Goal: Book appointment/travel/reservation

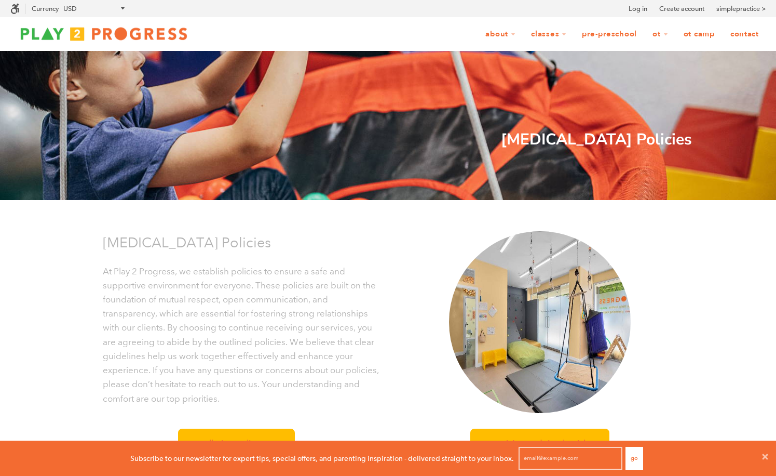
click at [103, 44] on img at bounding box center [103, 33] width 187 height 21
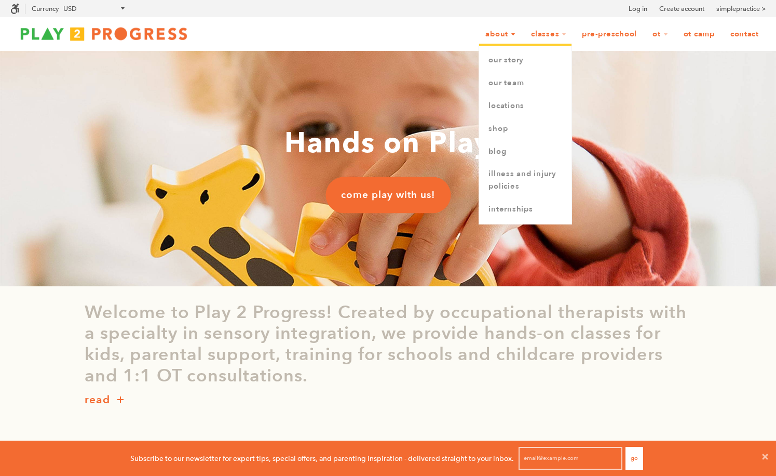
scroll to position [1, 0]
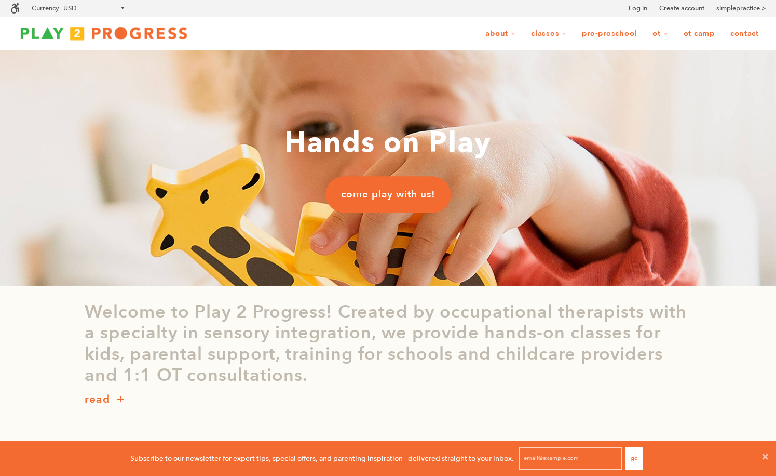
click at [693, 34] on link "OT Camp" at bounding box center [699, 34] width 45 height 20
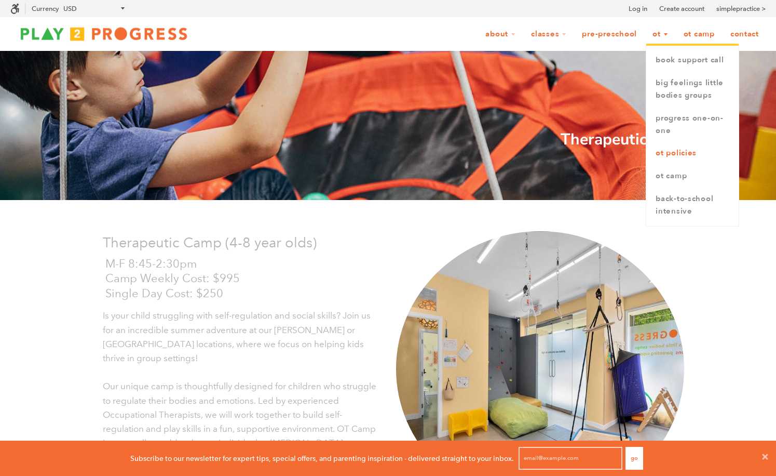
click at [670, 154] on link "OT Policies" at bounding box center [692, 153] width 92 height 23
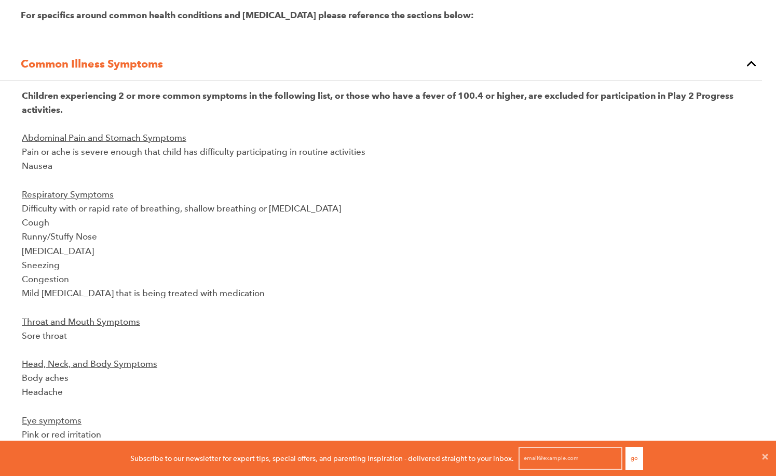
scroll to position [1, 1]
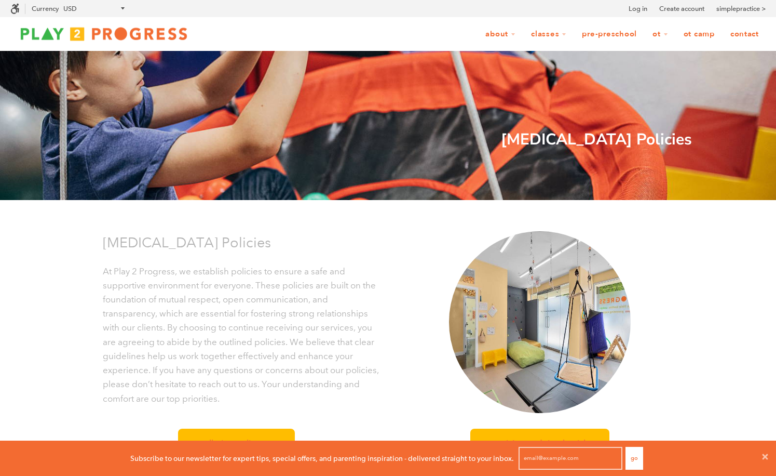
click at [751, 38] on link "Contact" at bounding box center [745, 34] width 42 height 20
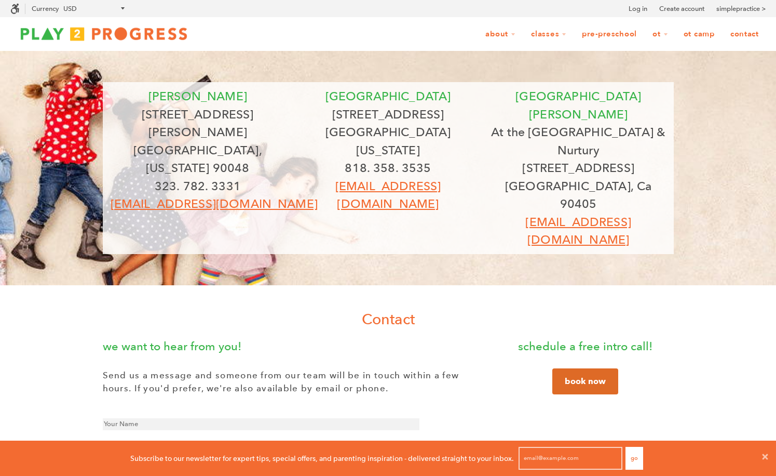
click at [696, 36] on link "OT Camp" at bounding box center [699, 34] width 45 height 20
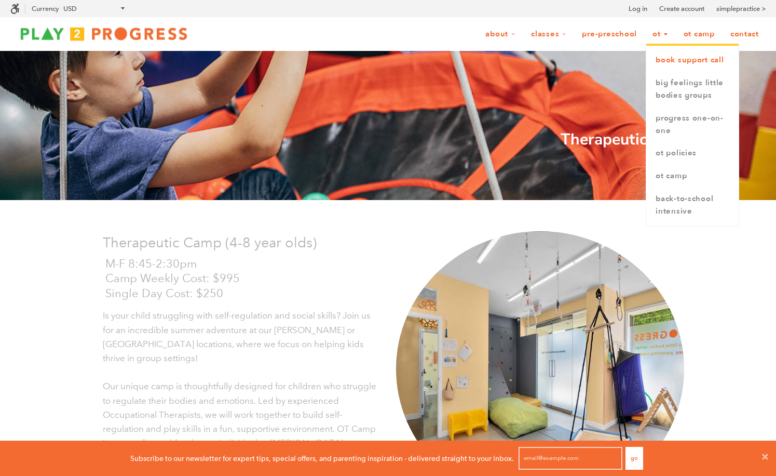
click at [660, 61] on link "book support call" at bounding box center [692, 60] width 92 height 23
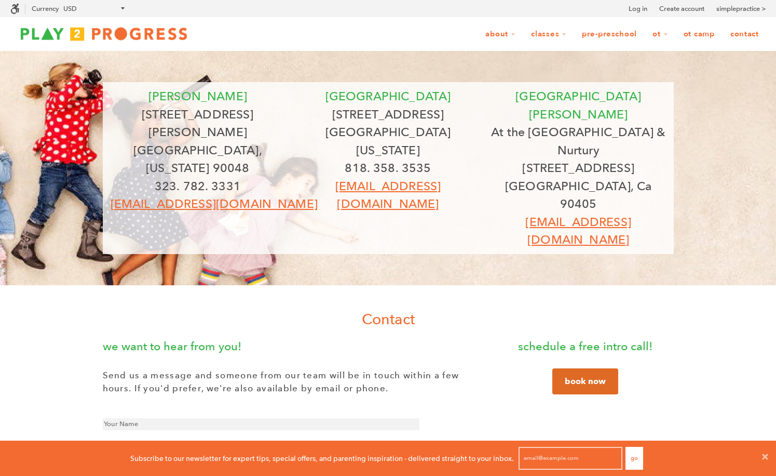
scroll to position [1, 1]
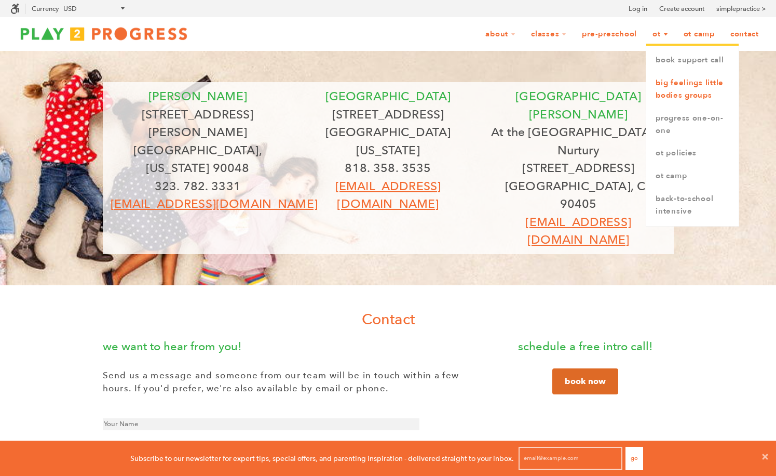
click at [655, 91] on link "Big Feelings Little Bodies Groups" at bounding box center [692, 89] width 92 height 35
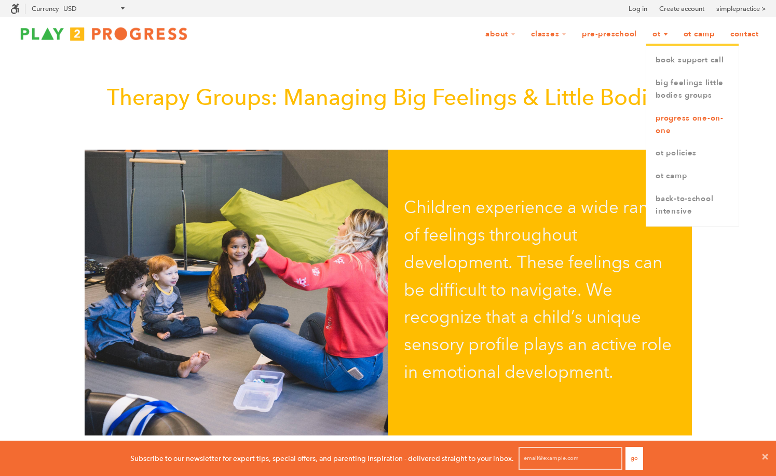
click at [662, 120] on link "Progress One-on-One" at bounding box center [692, 124] width 92 height 35
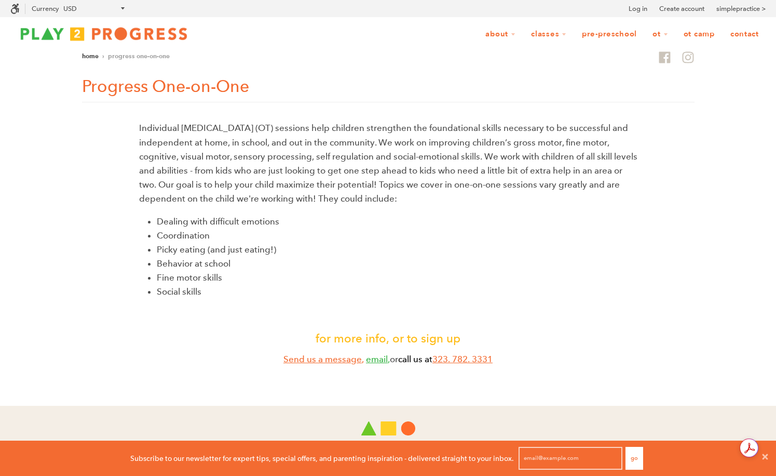
scroll to position [1, 1]
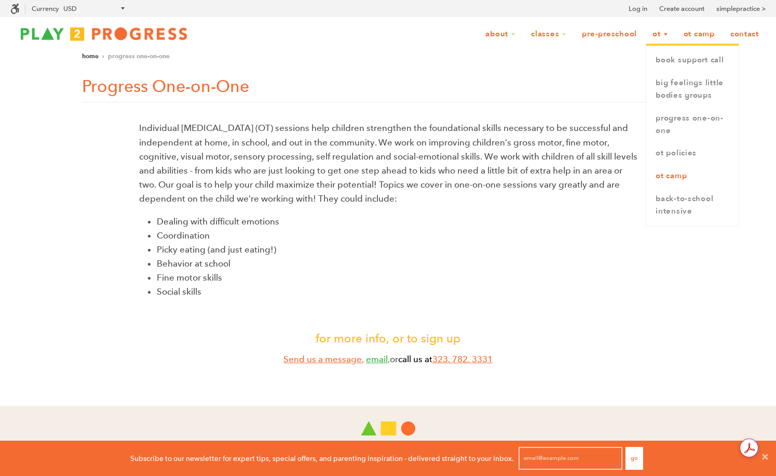
click at [665, 179] on link "OT Camp" at bounding box center [692, 176] width 92 height 23
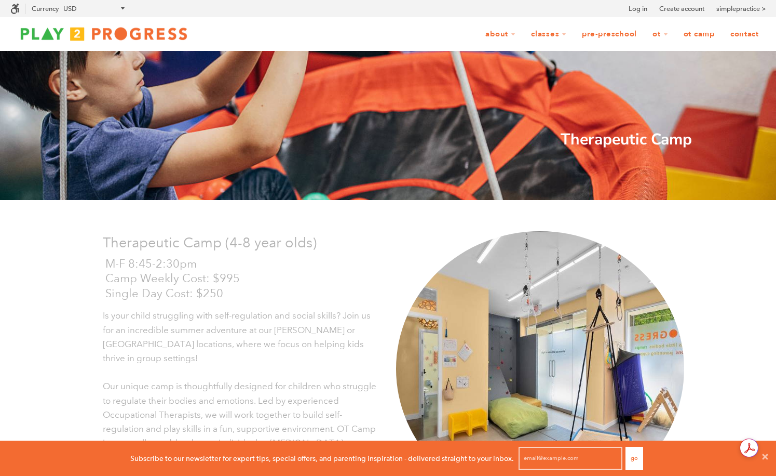
scroll to position [1, 1]
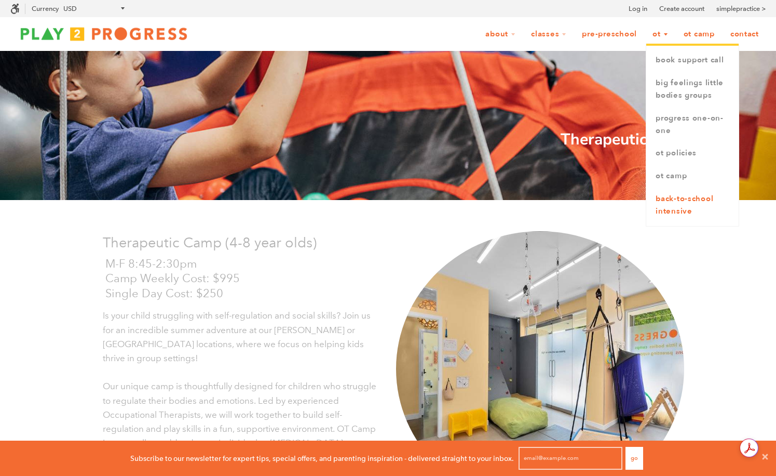
click at [671, 209] on link "Back-to-School Intensive" at bounding box center [692, 204] width 92 height 35
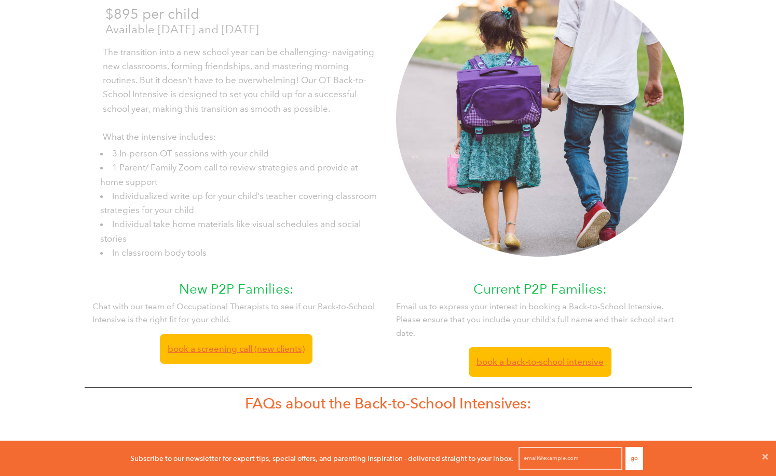
scroll to position [250, 0]
click at [287, 355] on span "Book a screening call (new clients)" at bounding box center [236, 348] width 137 height 14
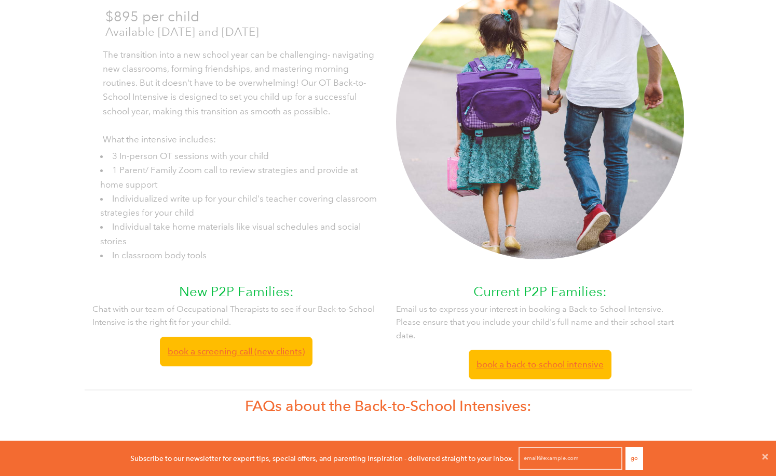
scroll to position [250, 0]
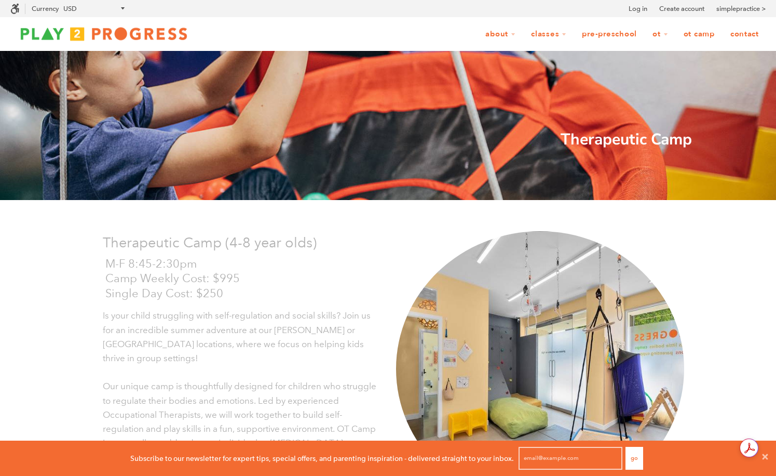
scroll to position [1, 1]
click at [615, 34] on link "Pre-Preschool" at bounding box center [609, 34] width 69 height 20
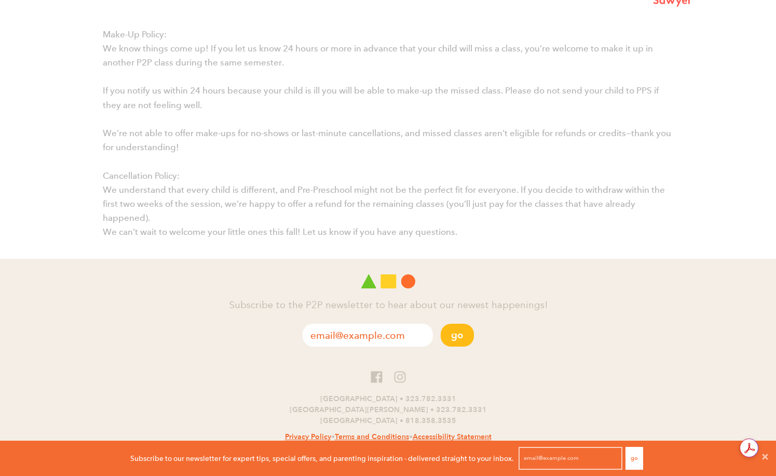
scroll to position [2105, 0]
